Goal: Task Accomplishment & Management: Manage account settings

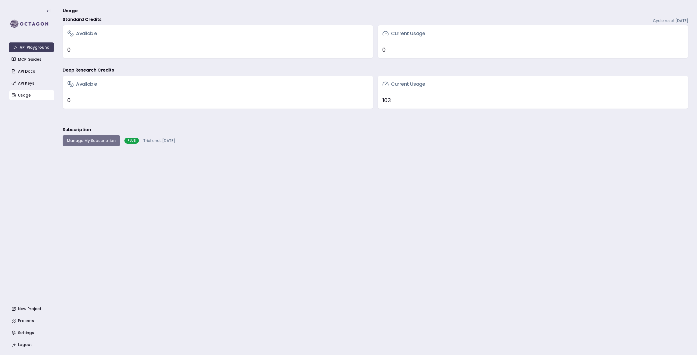
click at [84, 143] on button "Manage My Subscription" at bounding box center [91, 140] width 57 height 11
click at [33, 331] on link "Settings" at bounding box center [31, 333] width 45 height 10
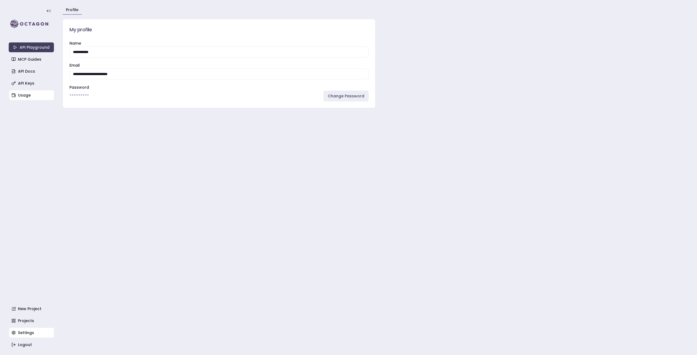
click at [33, 92] on link "Usage" at bounding box center [31, 95] width 45 height 10
